Goal: Find specific page/section: Find specific page/section

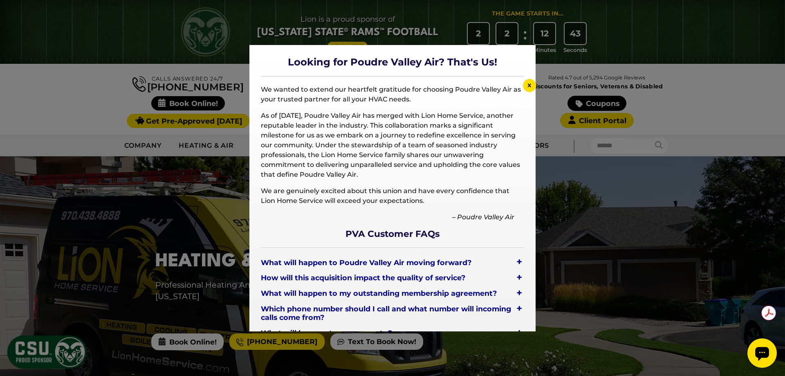
click at [601, 202] on div at bounding box center [392, 188] width 785 height 376
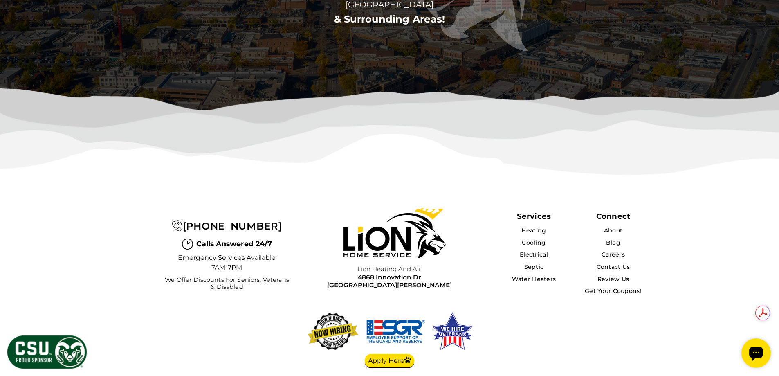
scroll to position [2535, 0]
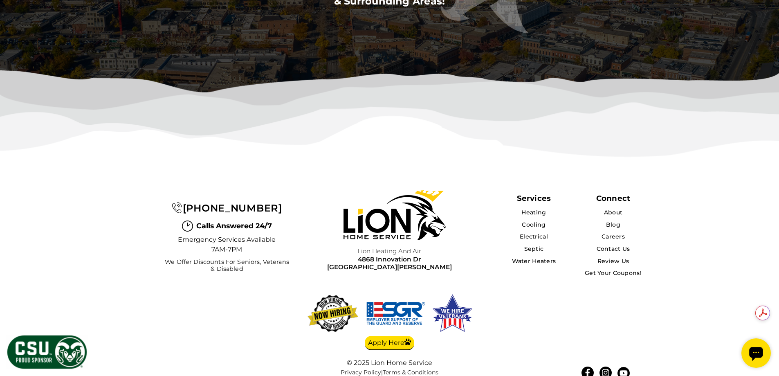
click at [616, 233] on link "Careers" at bounding box center [612, 236] width 23 height 7
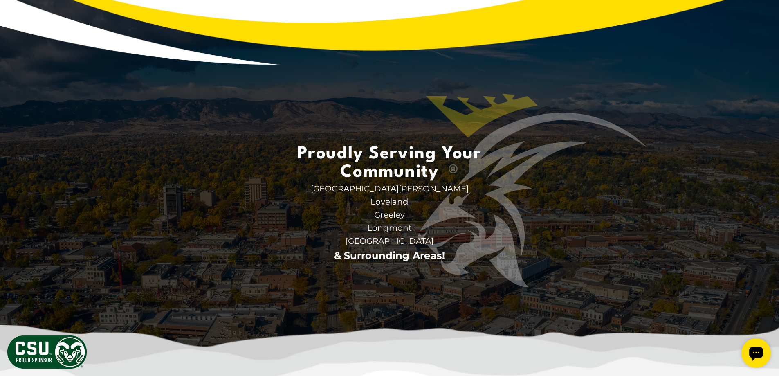
scroll to position [1236, 0]
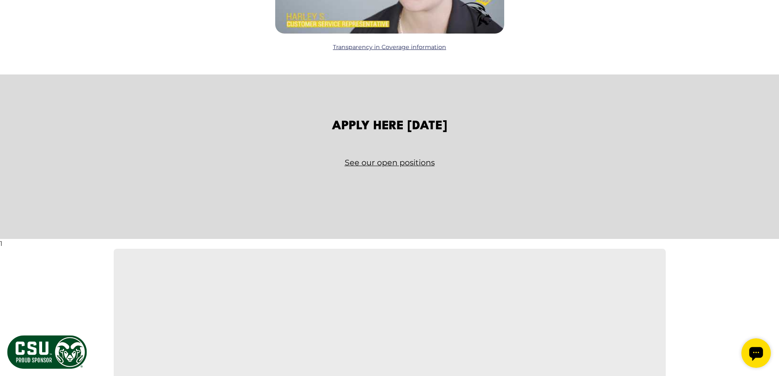
click at [374, 164] on link "See our open positions" at bounding box center [389, 162] width 478 height 14
